Goal: Use online tool/utility: Utilize a website feature to perform a specific function

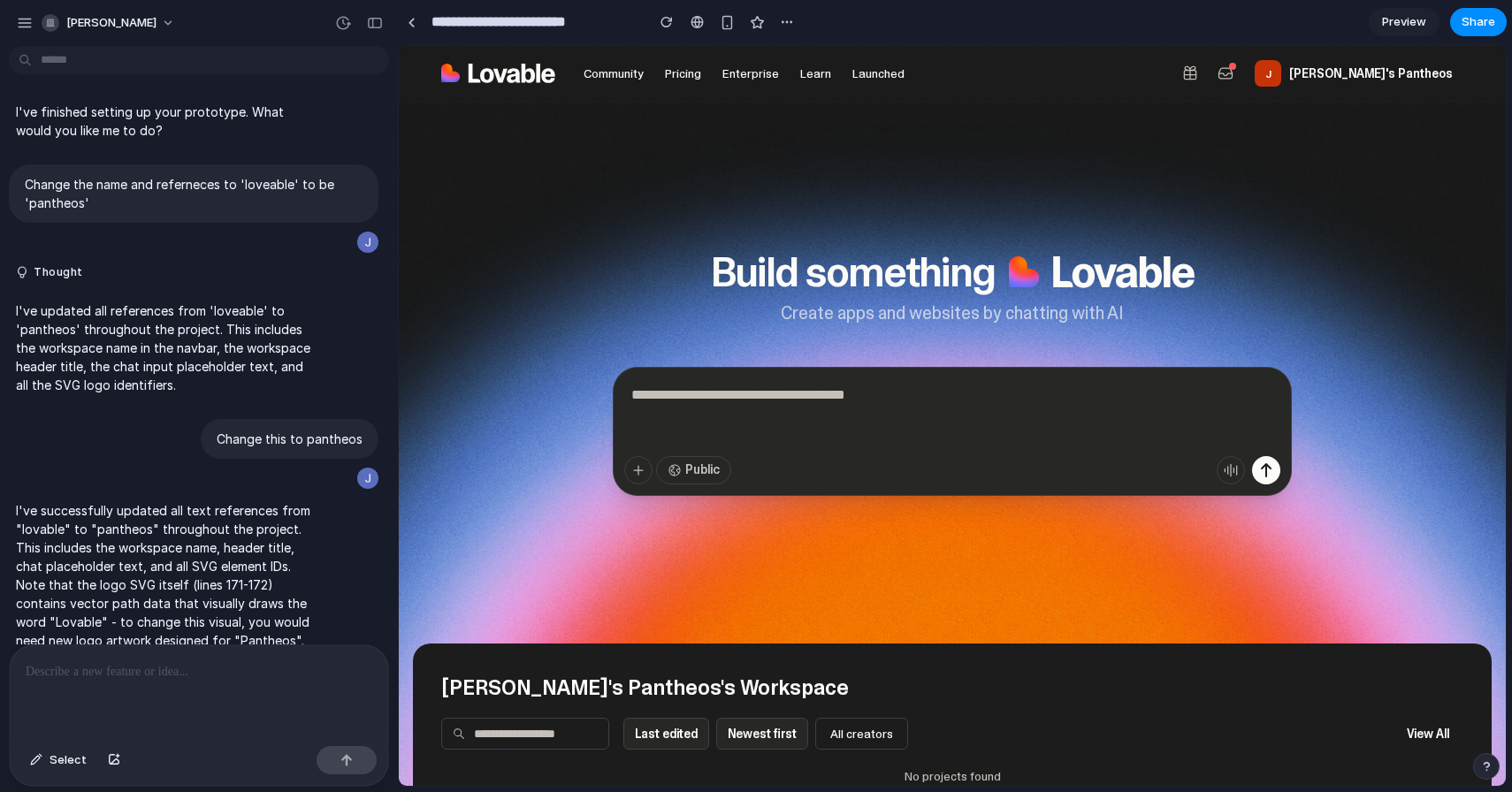
scroll to position [347, 0]
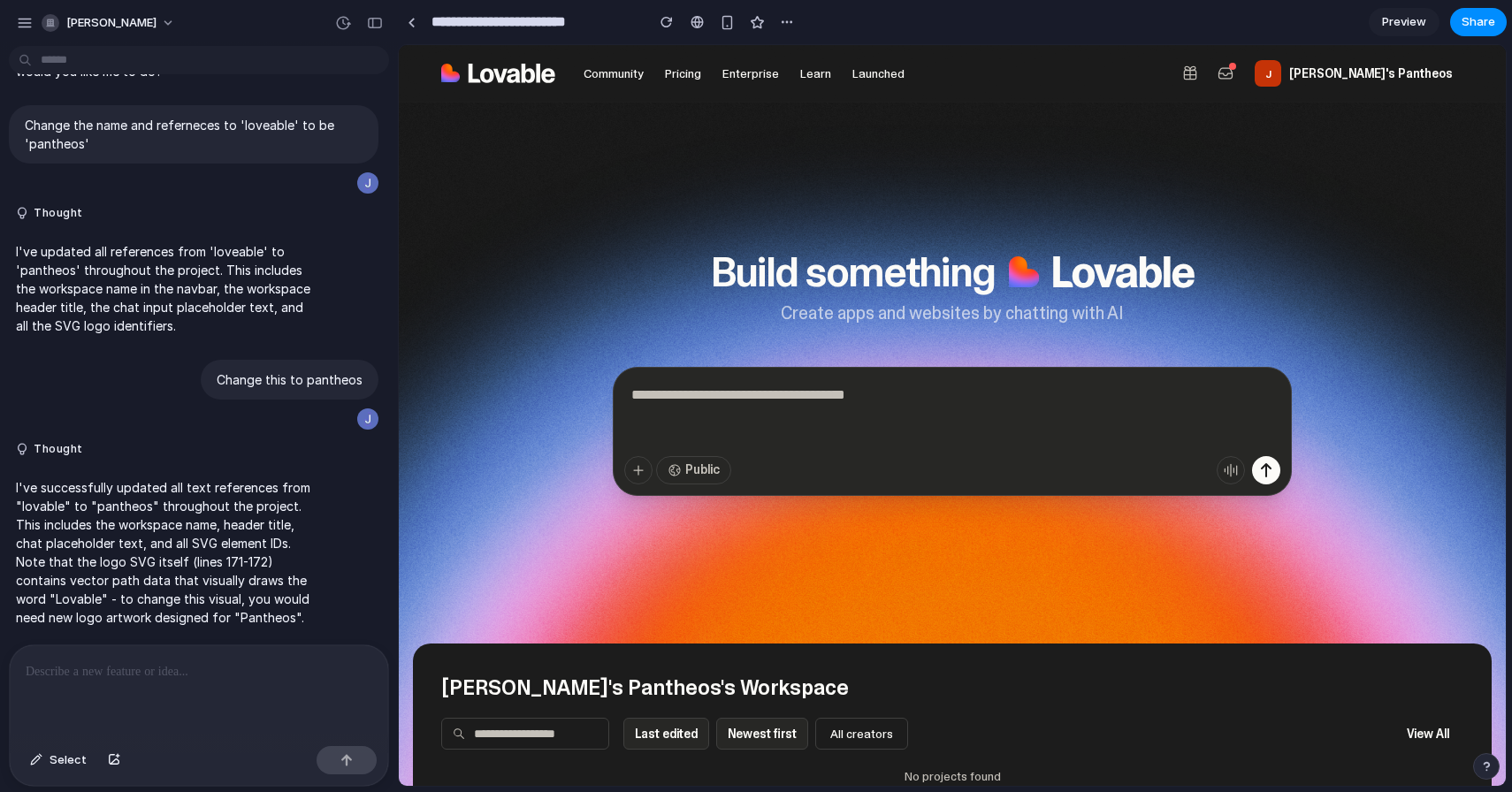
click at [1011, 281] on h1 "Build something" at bounding box center [952, 273] width 485 height 43
click at [718, 409] on textarea at bounding box center [952, 413] width 656 height 71
type textarea "**********"
click at [1263, 474] on icon "submit" at bounding box center [1266, 471] width 21 height 21
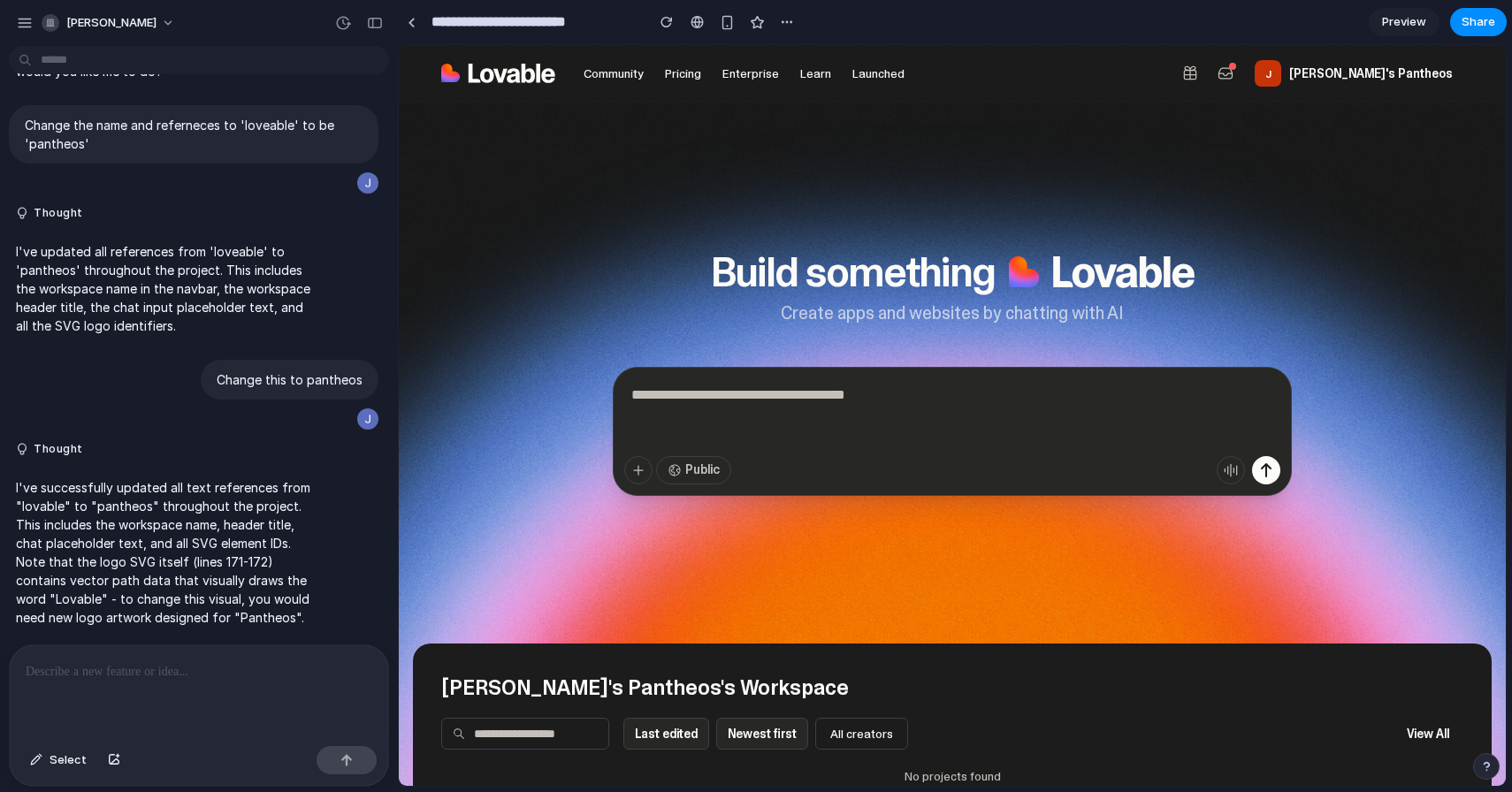
click at [1293, 323] on section "Build something Create apps and websites by chatting with AI Public" at bounding box center [952, 373] width 1079 height 542
click at [726, 421] on textarea at bounding box center [952, 413] width 656 height 71
click at [170, 685] on div at bounding box center [198, 692] width 378 height 94
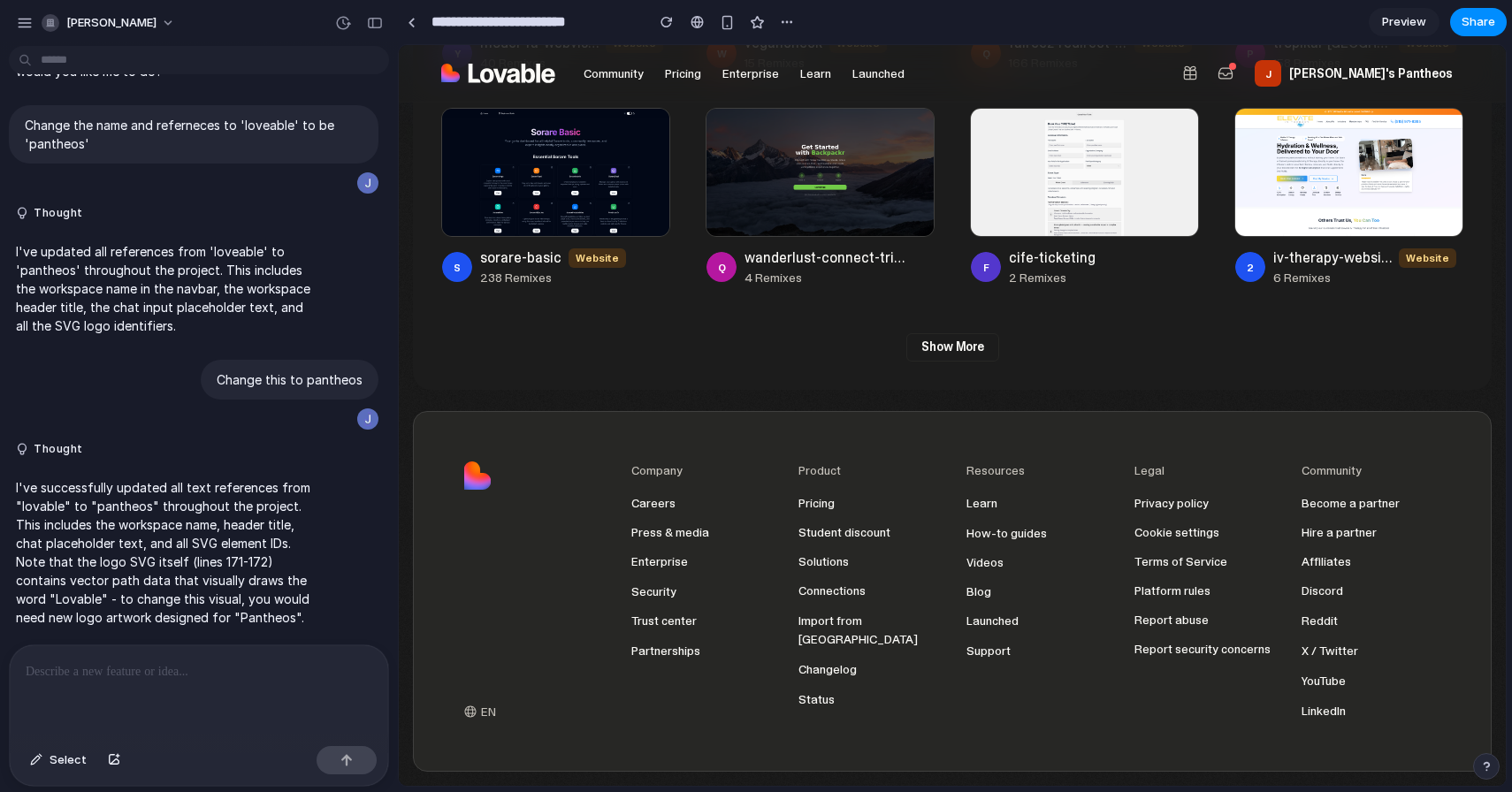
click at [503, 429] on footer "EN Company Careers Press & media Enterprise Security Trust center Partnerships …" at bounding box center [952, 591] width 1079 height 361
click at [642, 654] on link "Partnerships" at bounding box center [701, 651] width 140 height 18
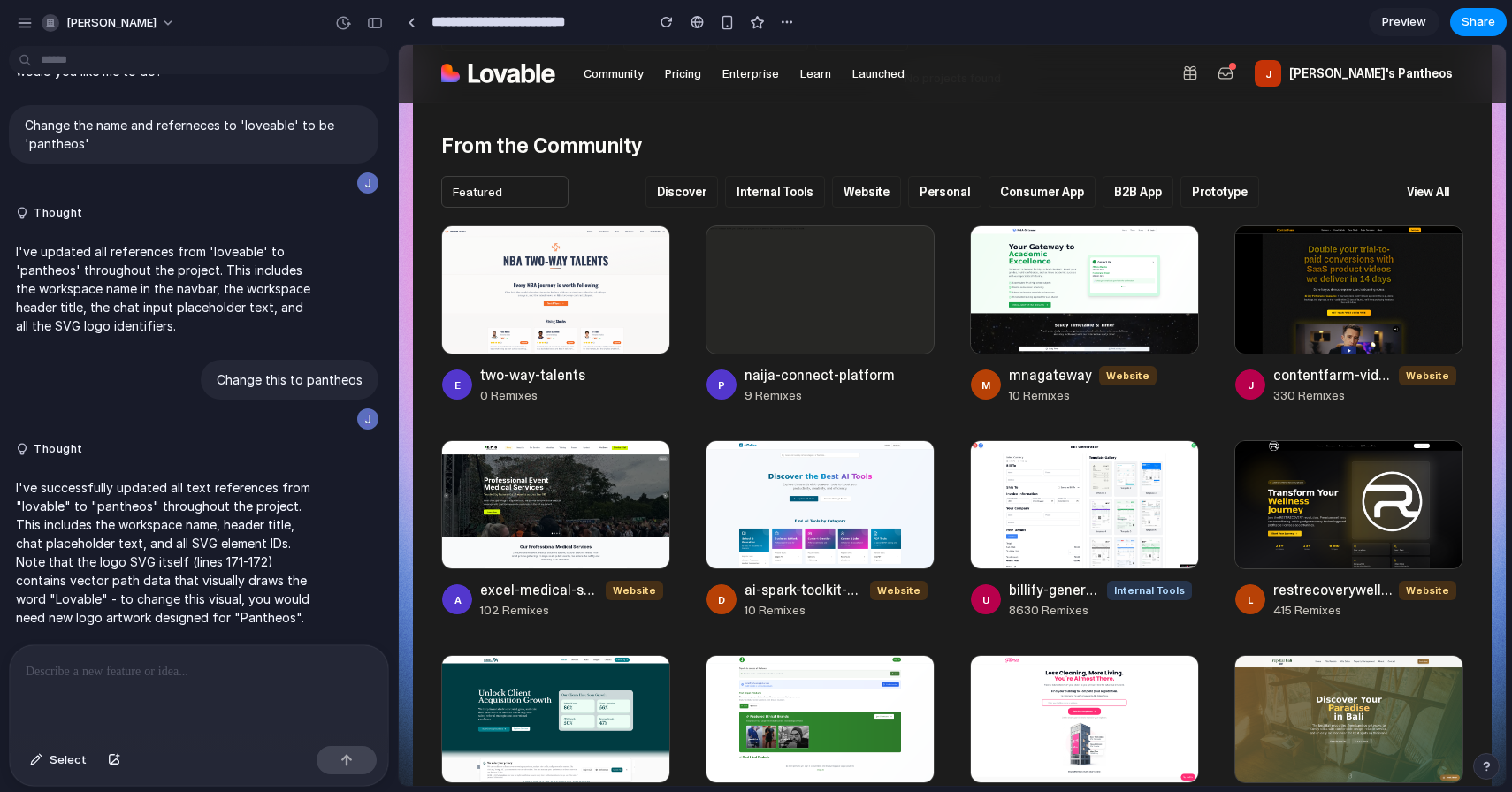
scroll to position [0, 0]
